Goal: Information Seeking & Learning: Learn about a topic

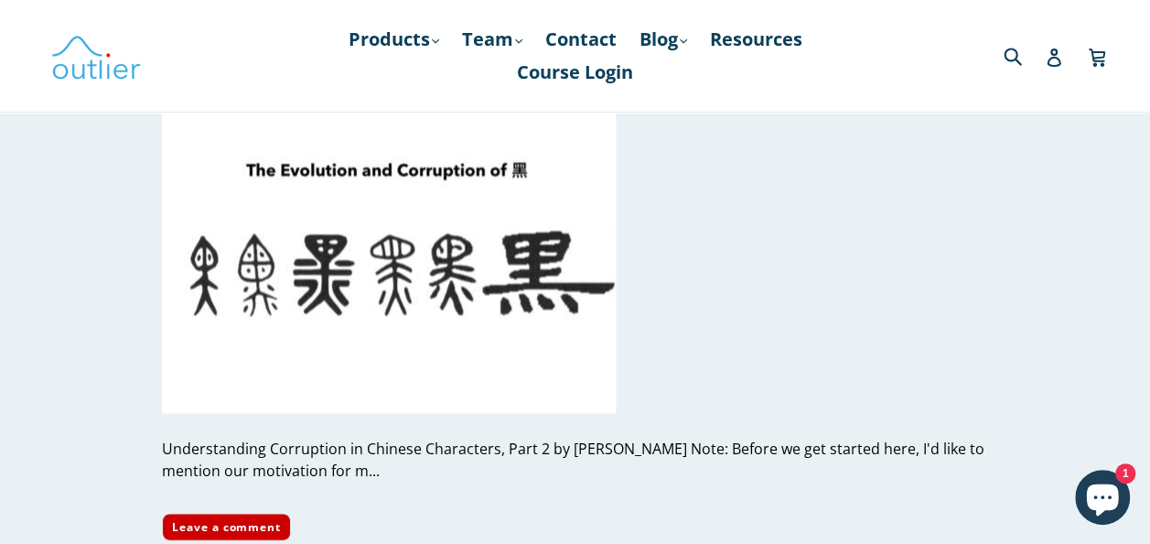
scroll to position [5114, 0]
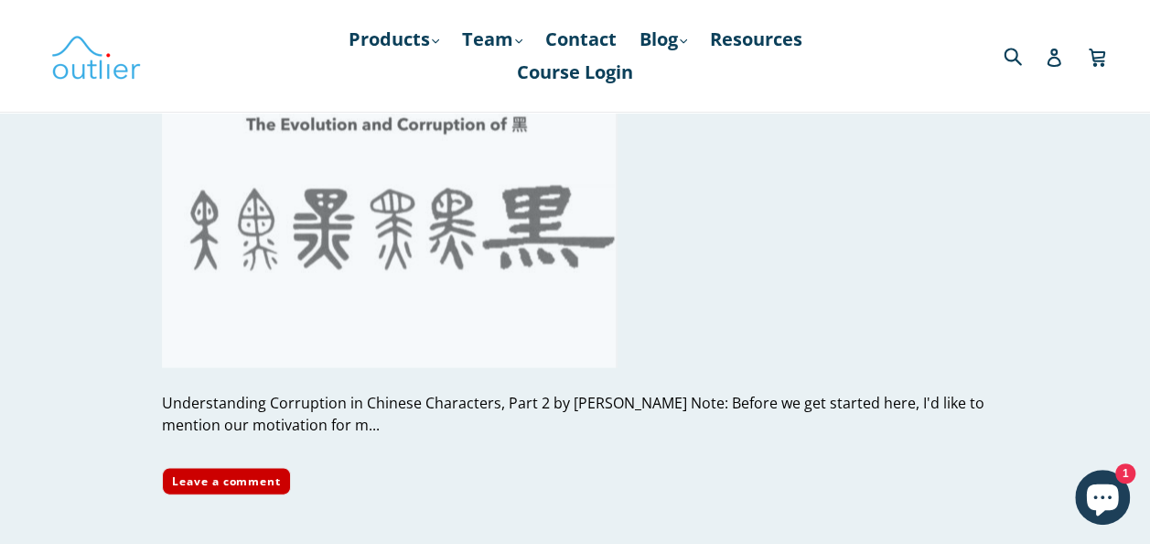
click at [408, 281] on img at bounding box center [390, 217] width 456 height 300
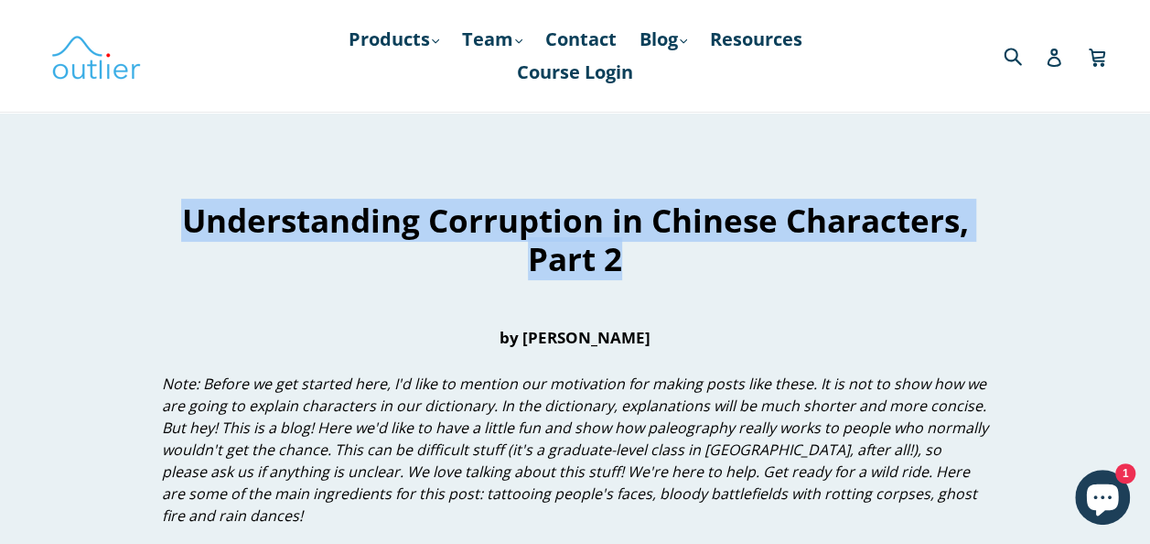
drag, startPoint x: 664, startPoint y: 251, endPoint x: 154, endPoint y: 219, distance: 511.7
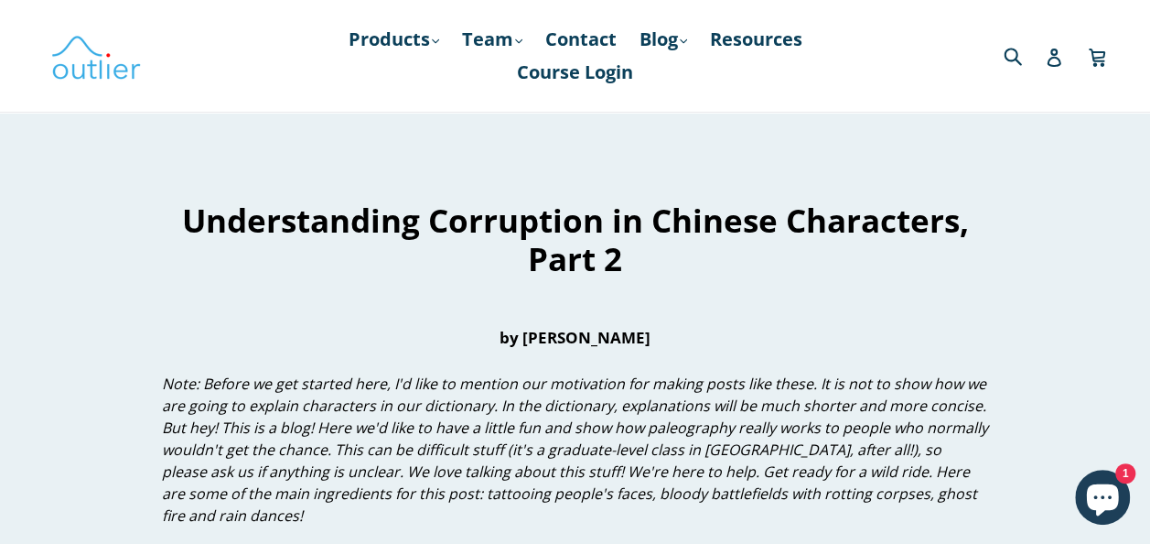
scroll to position [1323, 0]
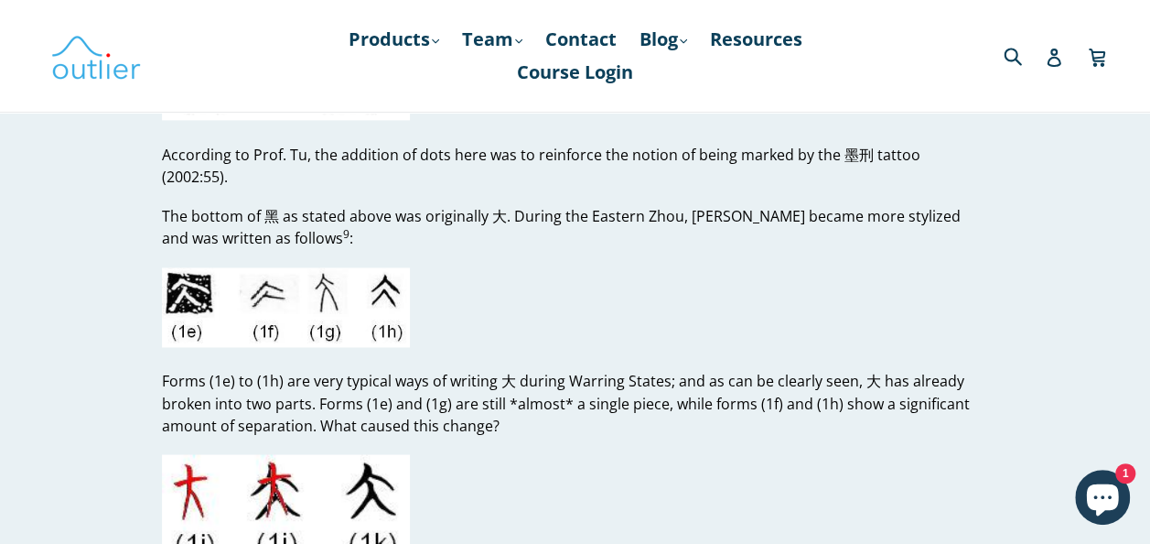
click at [915, 205] on p "The bottom of 黑 as stated above was originally 大. During the Eastern Zhou, 大 be…" at bounding box center [575, 227] width 826 height 44
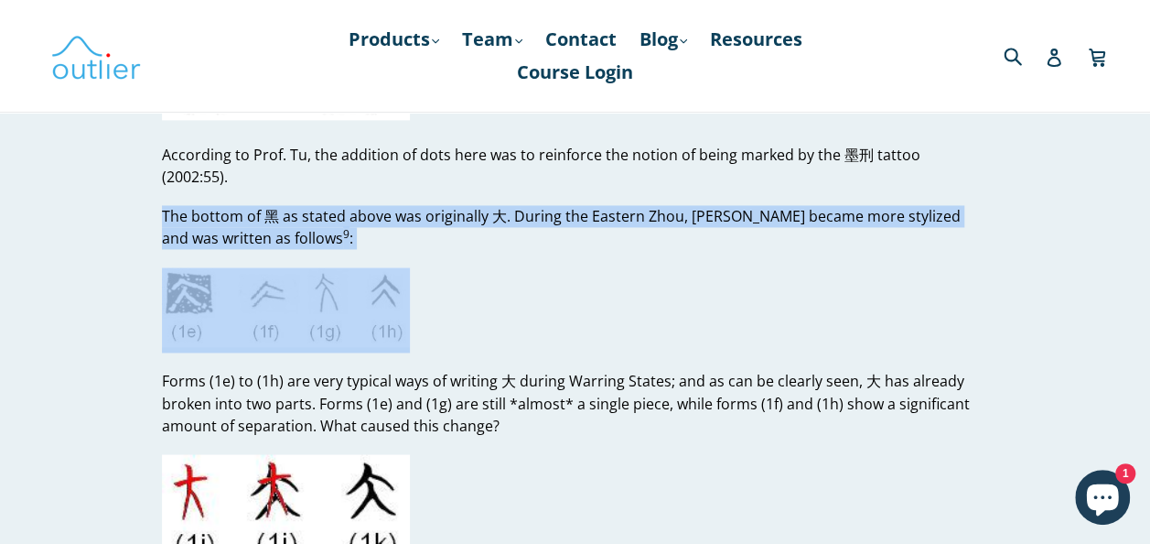
click at [915, 205] on p "The bottom of 黑 as stated above was originally 大. During the Eastern Zhou, 大 be…" at bounding box center [575, 227] width 826 height 44
drag, startPoint x: 915, startPoint y: 200, endPoint x: 987, endPoint y: 220, distance: 74.2
click at [987, 220] on p "The bottom of 黑 as stated above was originally 大. During the Eastern Zhou, 大 be…" at bounding box center [575, 227] width 826 height 44
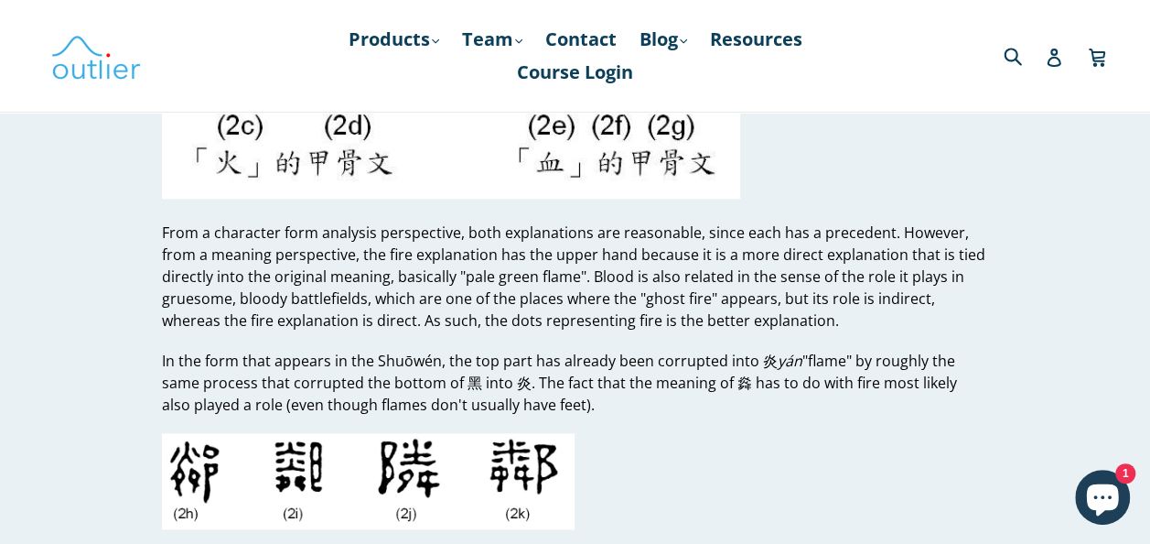
scroll to position [4472, 0]
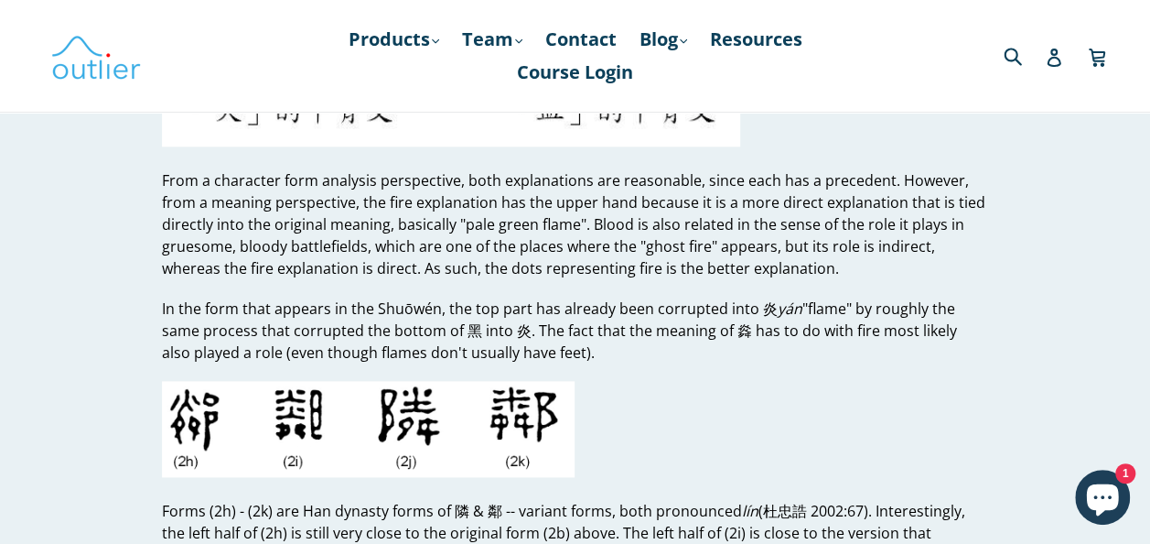
drag, startPoint x: 987, startPoint y: 220, endPoint x: 1140, endPoint y: 267, distance: 160.9
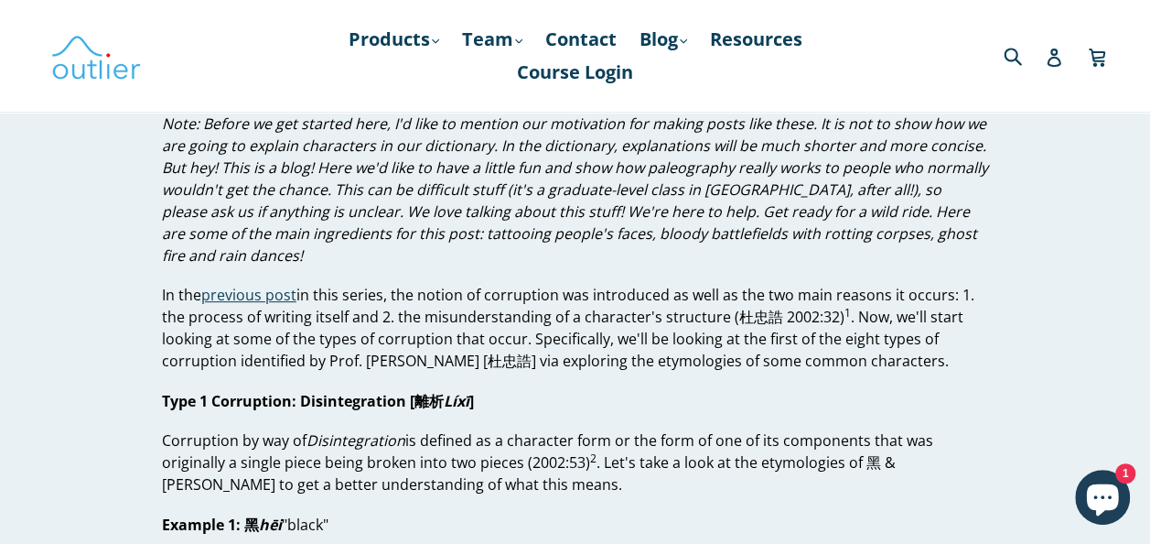
scroll to position [259, 0]
click at [688, 313] on p "In the previous post in this series, the notion of corruption was introduced as…" at bounding box center [575, 329] width 826 height 88
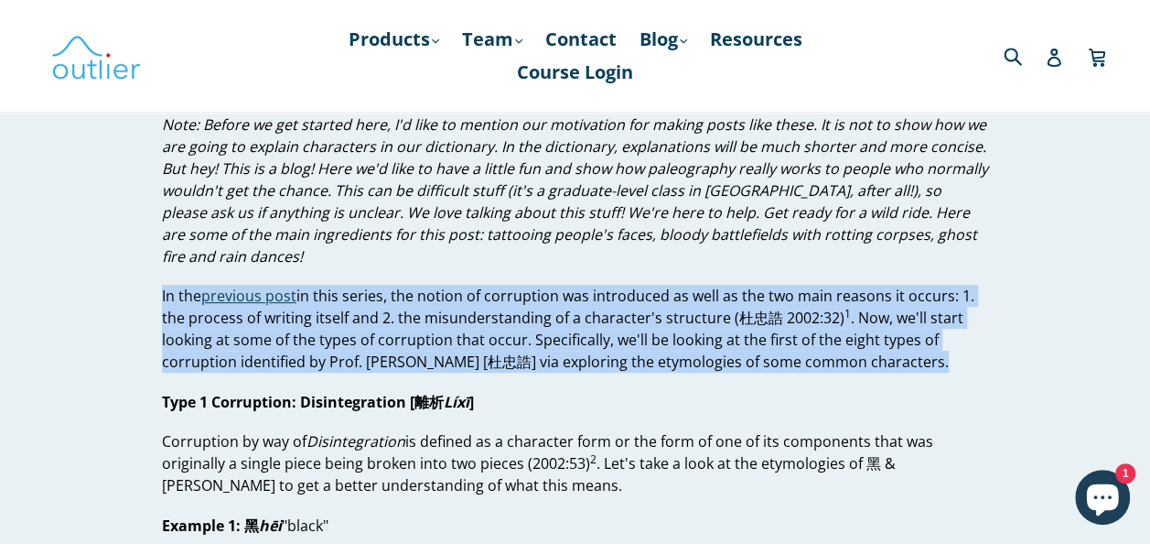
click at [688, 313] on p "In the previous post in this series, the notion of corruption was introduced as…" at bounding box center [575, 329] width 826 height 88
click at [977, 357] on p "In the previous post in this series, the notion of corruption was introduced as…" at bounding box center [575, 329] width 826 height 88
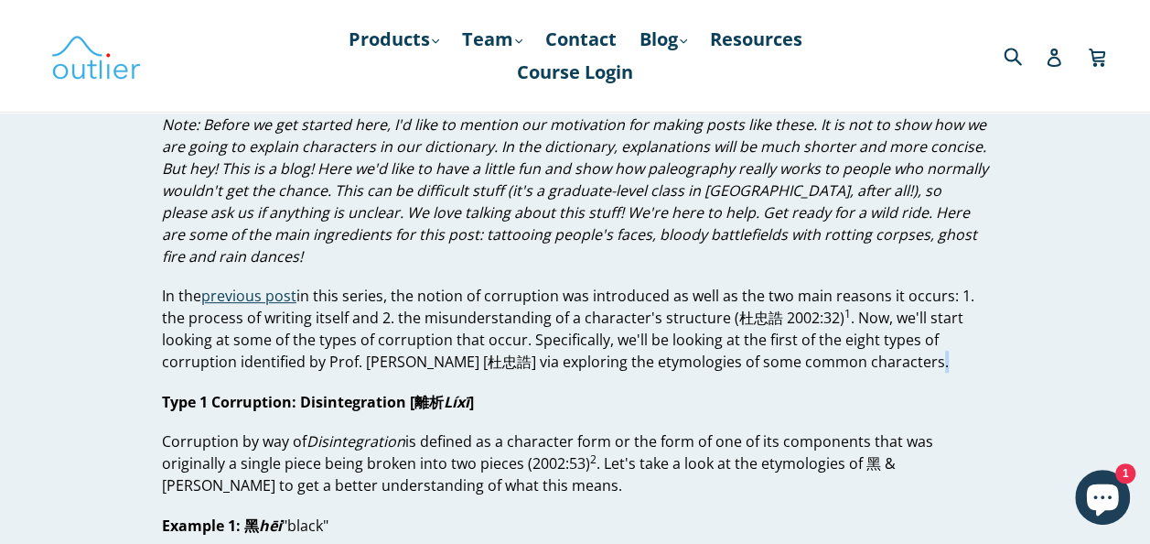
click at [977, 357] on p "In the previous post in this series, the notion of corruption was introduced as…" at bounding box center [575, 329] width 826 height 88
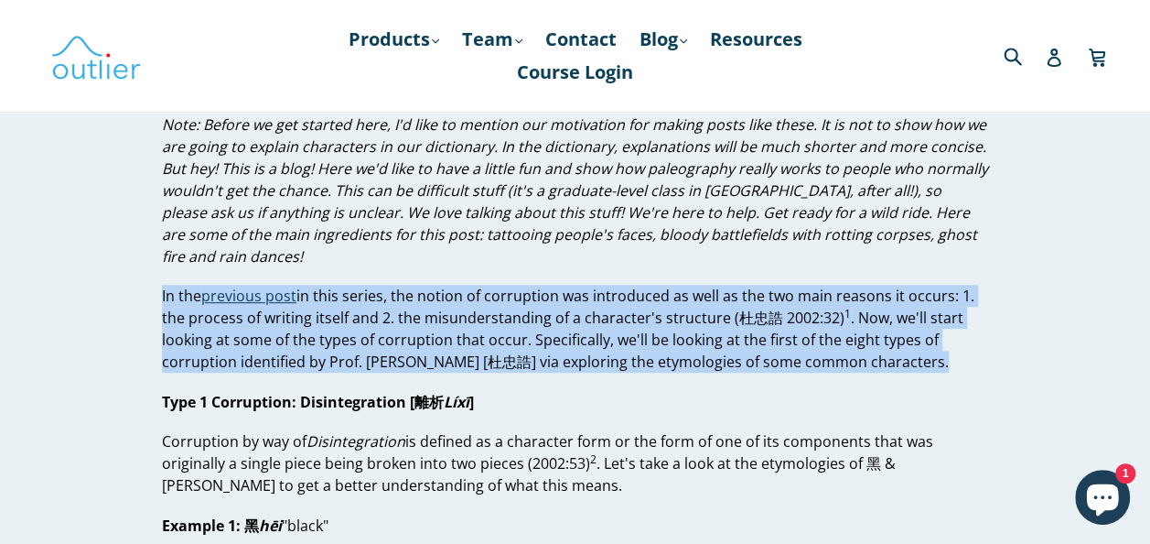
click at [977, 357] on p "In the previous post in this series, the notion of corruption was introduced as…" at bounding box center [575, 329] width 826 height 88
click at [970, 358] on p "In the previous post in this series, the notion of corruption was introduced as…" at bounding box center [575, 329] width 826 height 88
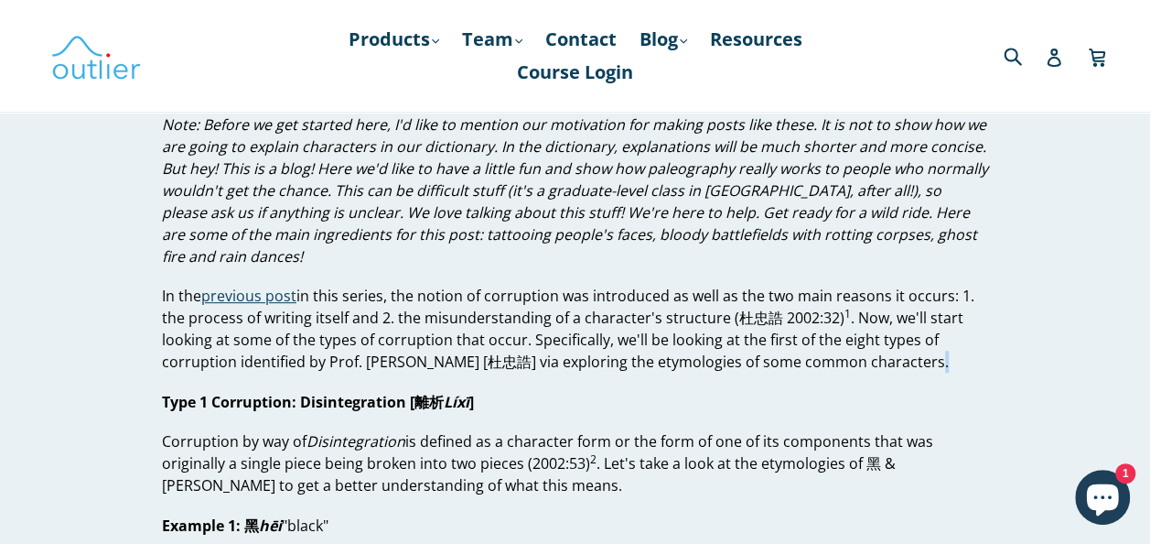
click at [970, 358] on p "In the previous post in this series, the notion of corruption was introduced as…" at bounding box center [575, 329] width 826 height 88
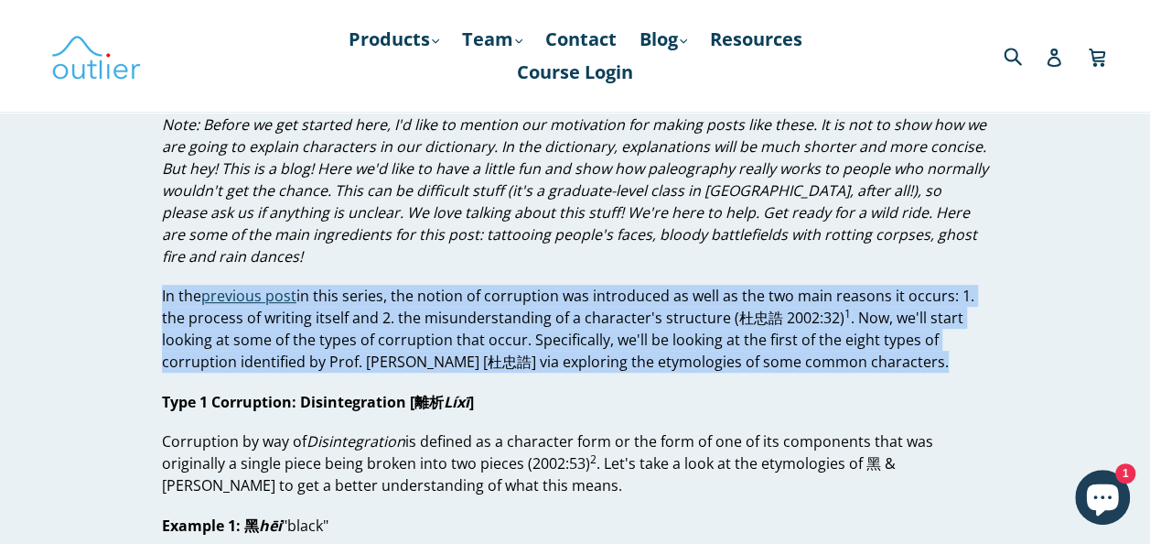
click at [970, 358] on p "In the previous post in this series, the notion of corruption was introduced as…" at bounding box center [575, 329] width 826 height 88
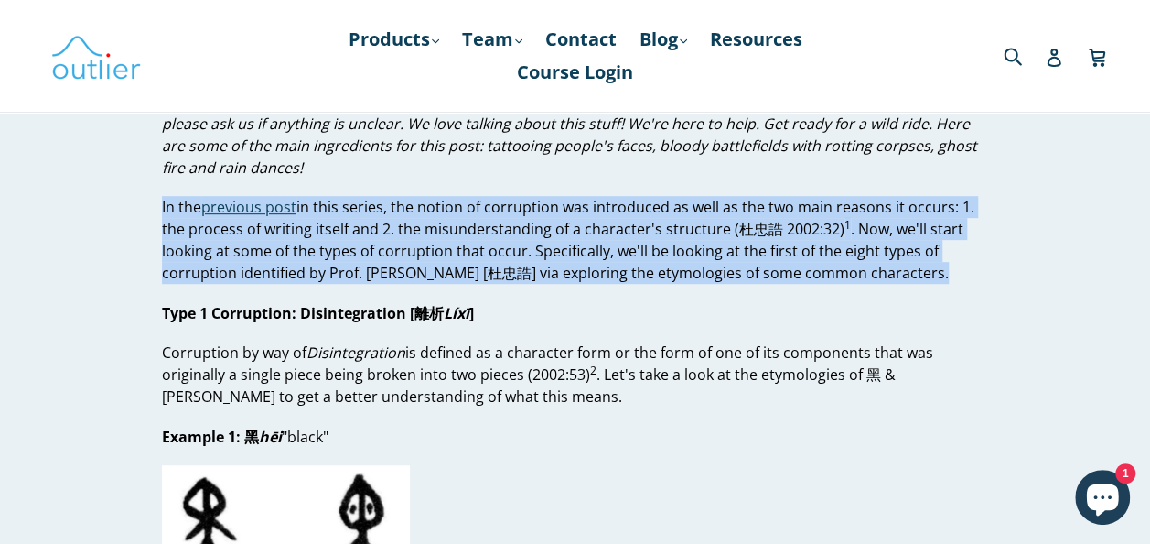
scroll to position [344, 0]
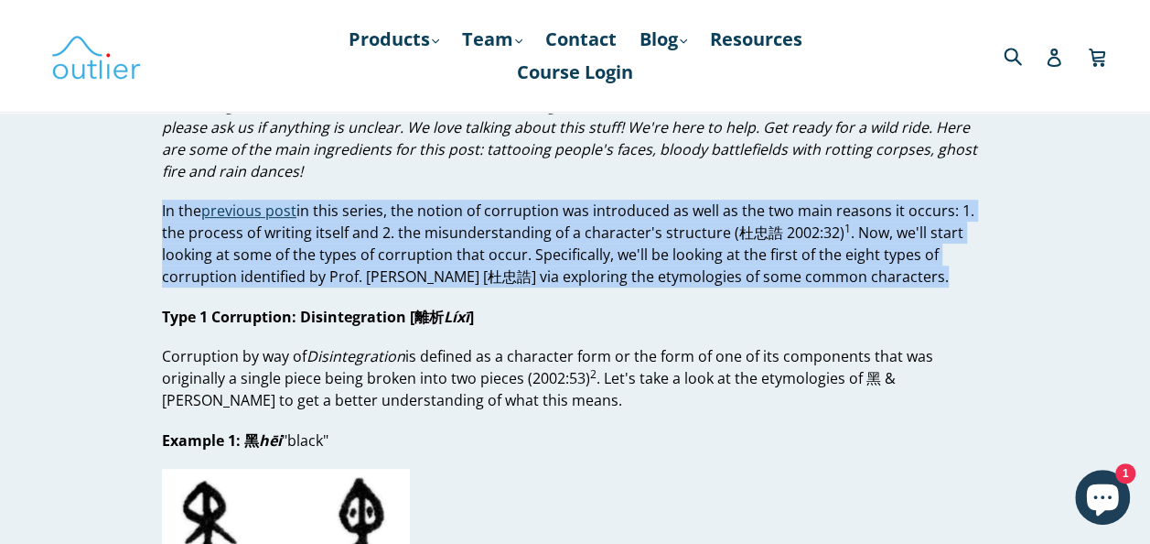
click at [948, 284] on p "In the previous post in this series, the notion of corruption was introduced as…" at bounding box center [575, 244] width 826 height 88
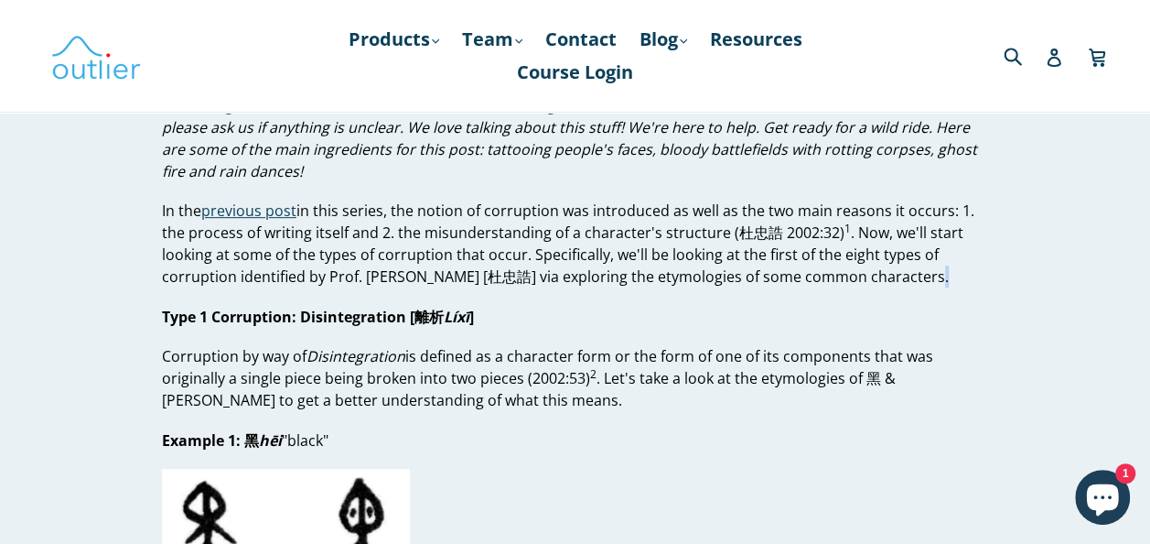
click at [948, 284] on p "In the previous post in this series, the notion of corruption was introduced as…" at bounding box center [575, 244] width 826 height 88
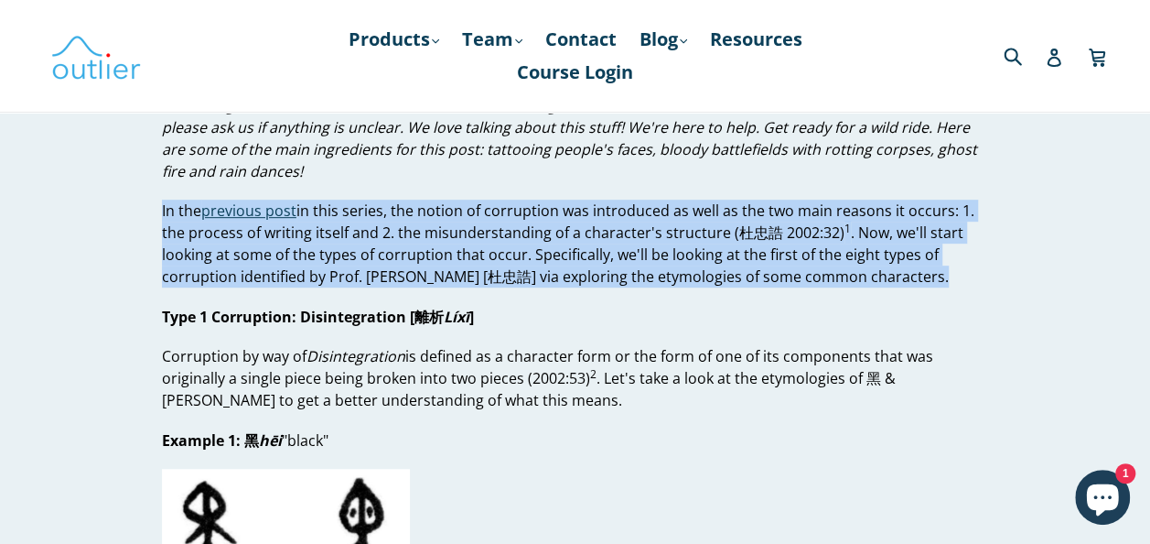
click at [948, 284] on p "In the previous post in this series, the notion of corruption was introduced as…" at bounding box center [575, 244] width 826 height 88
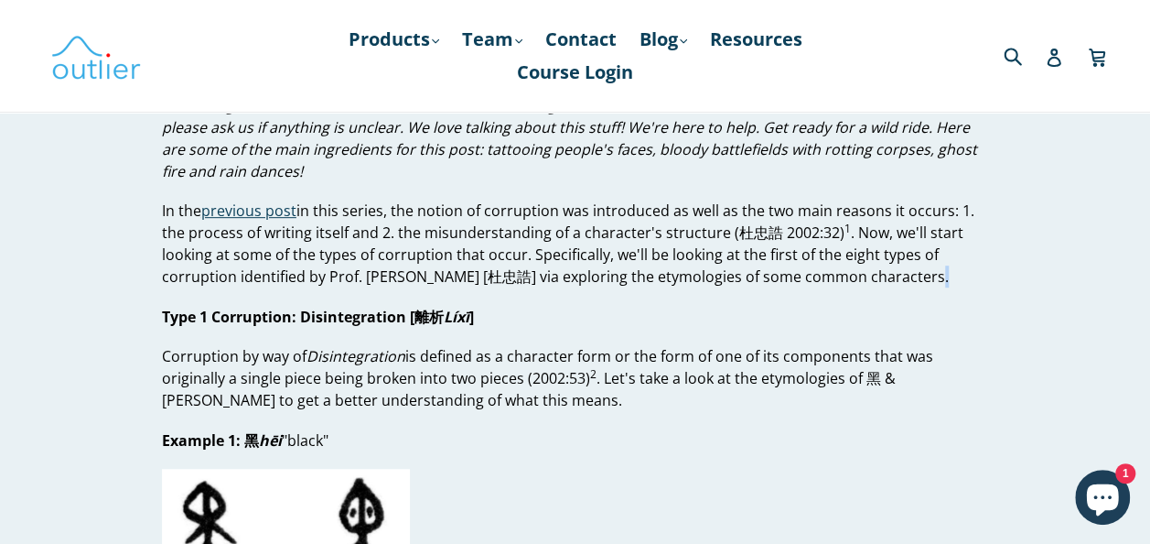
click at [948, 284] on p "In the previous post in this series, the notion of corruption was introduced as…" at bounding box center [575, 244] width 826 height 88
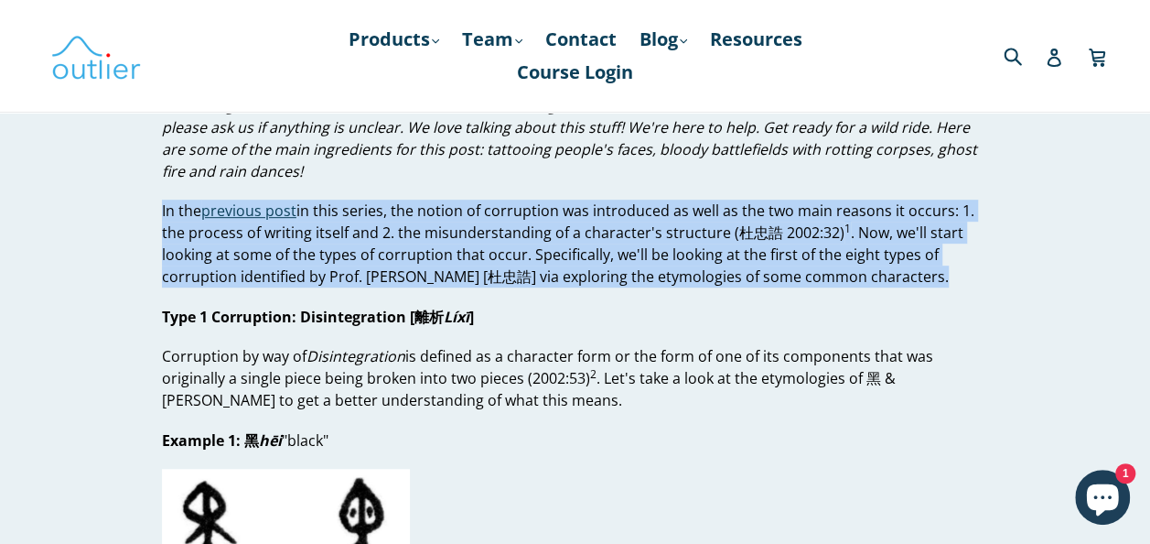
click at [948, 284] on p "In the previous post in this series, the notion of corruption was introduced as…" at bounding box center [575, 244] width 826 height 88
drag, startPoint x: 948, startPoint y: 284, endPoint x: 934, endPoint y: 281, distance: 14.0
click at [934, 281] on p "In the previous post in this series, the notion of corruption was introduced as…" at bounding box center [575, 244] width 826 height 88
click at [928, 269] on p "In the previous post in this series, the notion of corruption was introduced as…" at bounding box center [575, 244] width 826 height 88
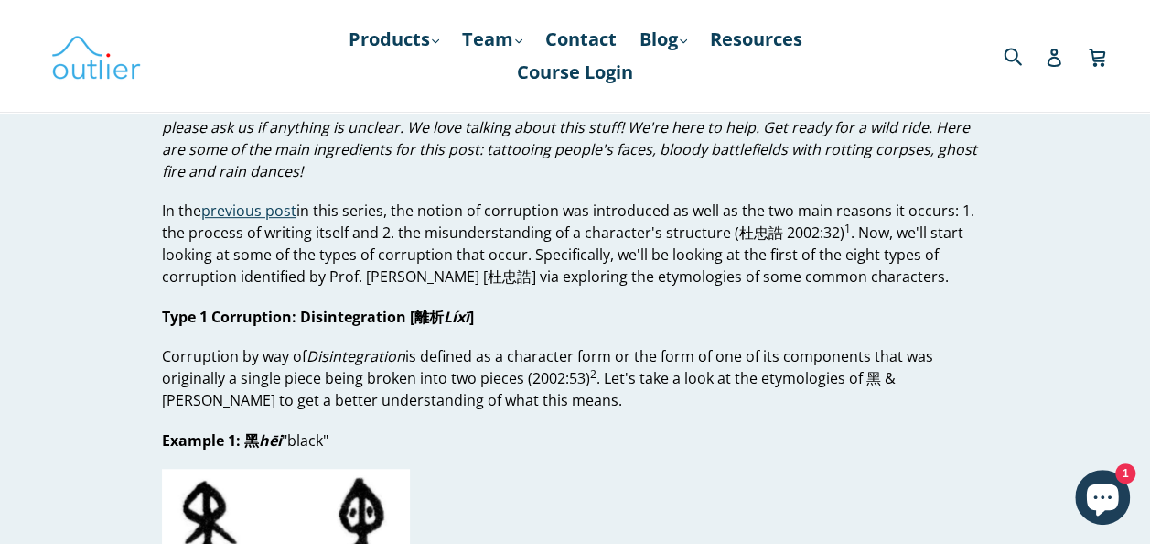
click at [795, 262] on p "In the previous post in this series, the notion of corruption was introduced as…" at bounding box center [575, 244] width 826 height 88
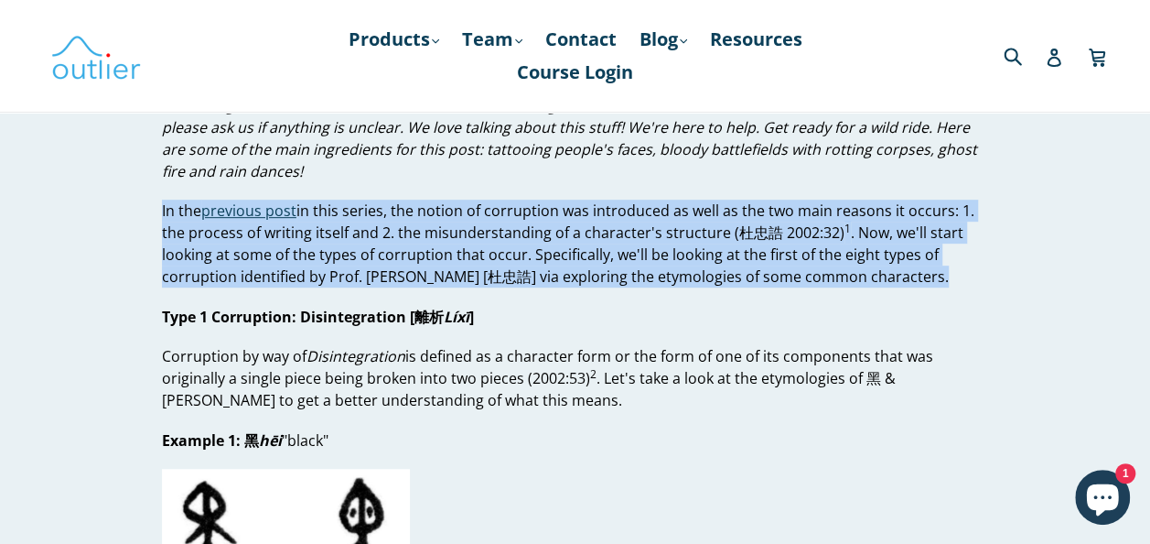
click at [795, 262] on p "In the previous post in this series, the notion of corruption was introduced as…" at bounding box center [575, 244] width 826 height 88
drag, startPoint x: 795, startPoint y: 262, endPoint x: 953, endPoint y: 278, distance: 158.3
click at [953, 278] on p "In the previous post in this series, the notion of corruption was introduced as…" at bounding box center [575, 244] width 826 height 88
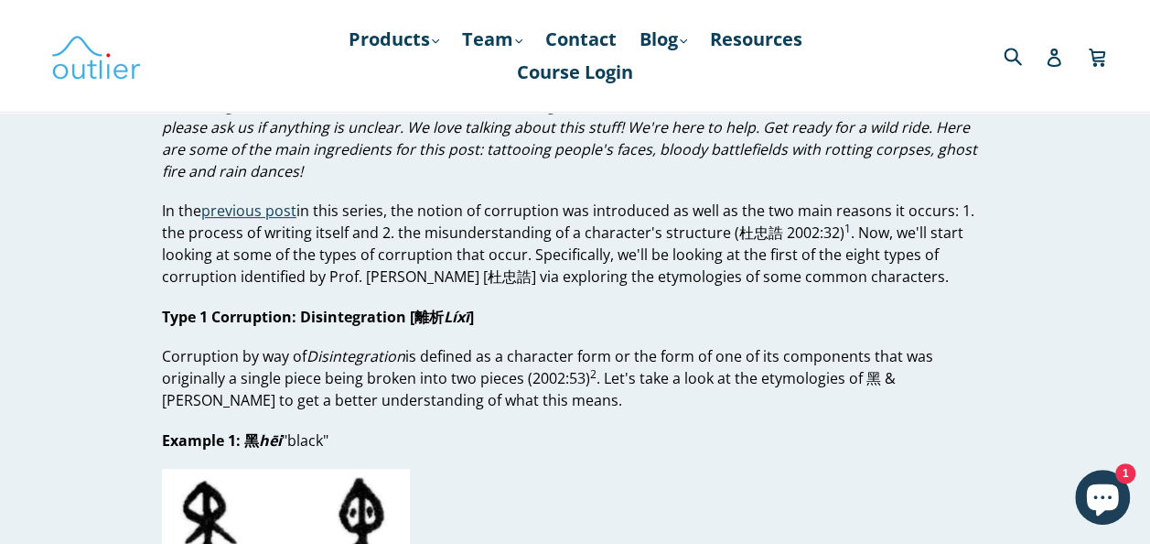
drag, startPoint x: 953, startPoint y: 278, endPoint x: 919, endPoint y: 294, distance: 37.3
click at [787, 371] on p "Corruption by way of Disintegration is defined as a character form or the form …" at bounding box center [575, 378] width 826 height 66
click at [618, 315] on p "Type 1 Corruption: Disintegration [離析 Líxī ]" at bounding box center [575, 317] width 826 height 22
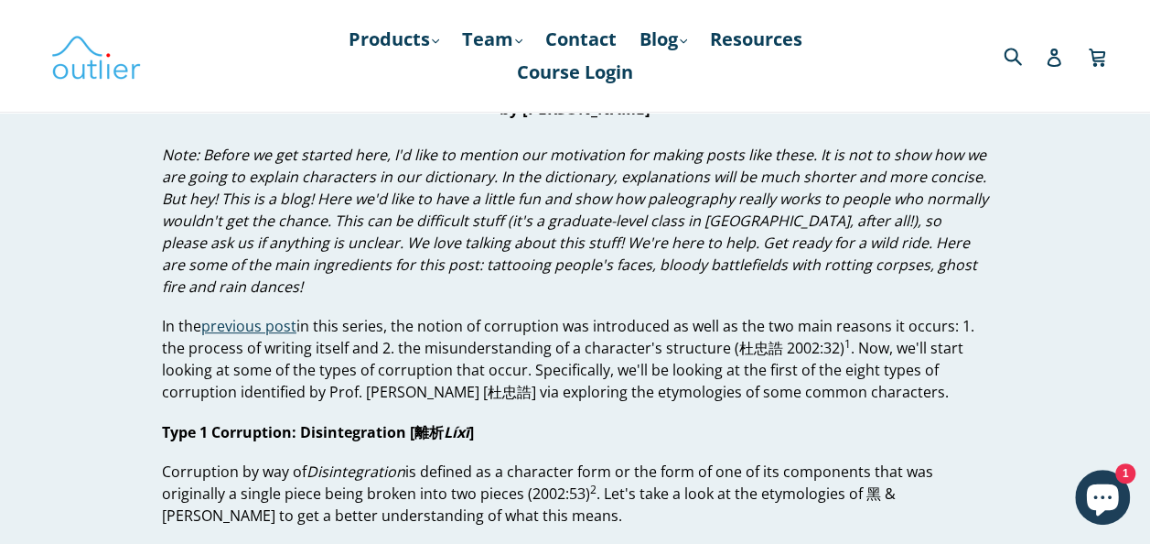
scroll to position [0, 0]
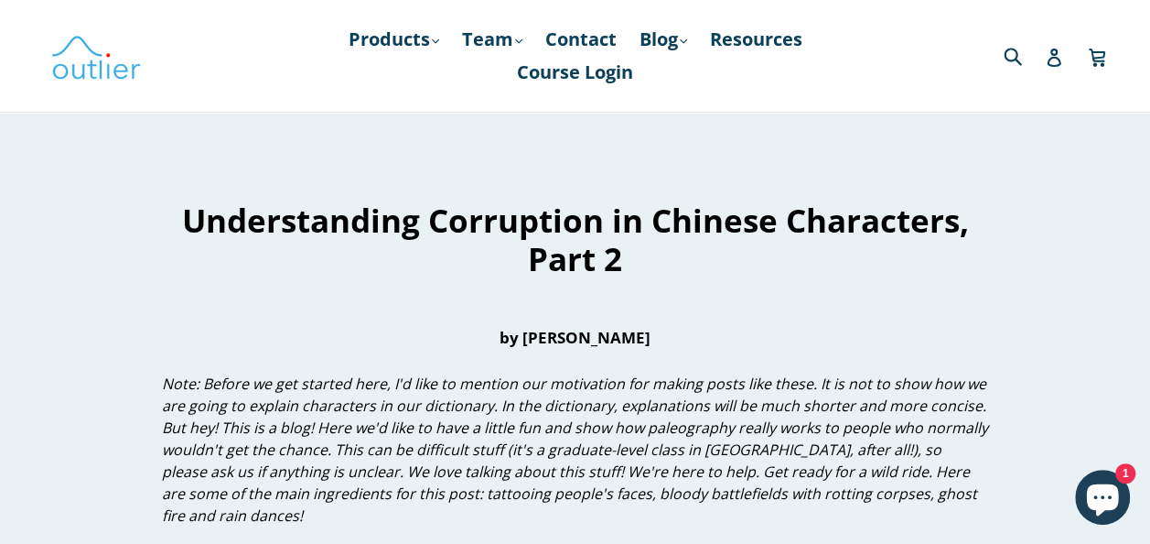
click at [677, 263] on h1 "Understanding Corruption in Chinese Characters, Part 2" at bounding box center [575, 239] width 826 height 77
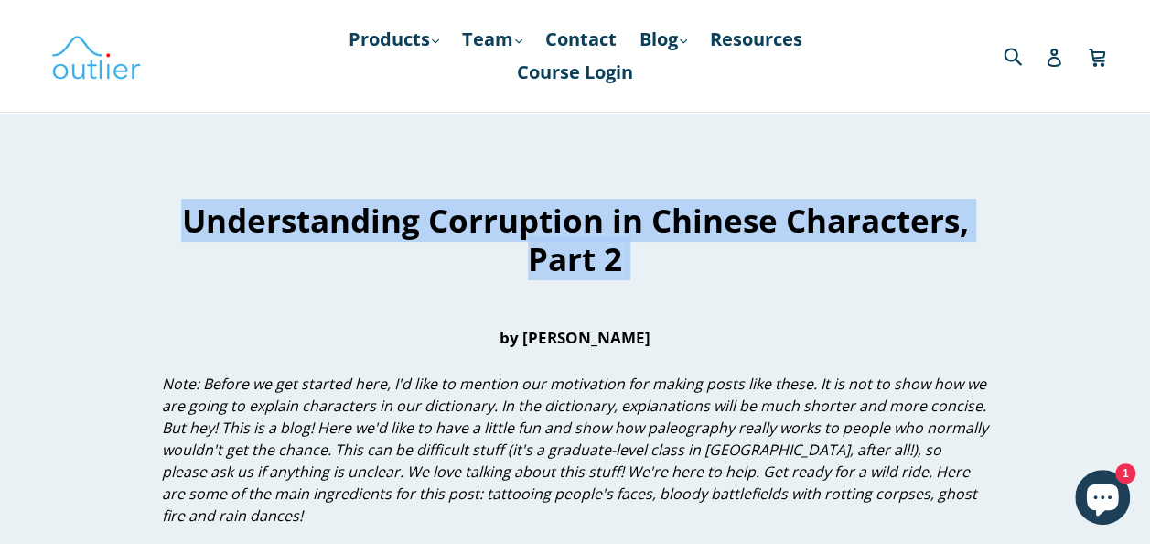
click at [677, 263] on h1 "Understanding Corruption in Chinese Characters, Part 2" at bounding box center [575, 239] width 826 height 77
